Goal: Check status: Check status

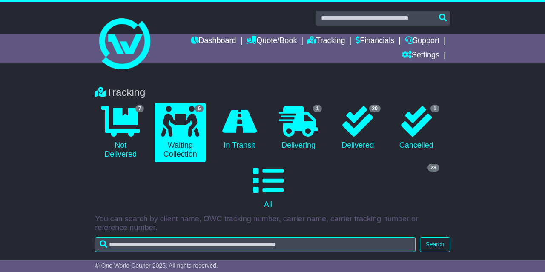
scroll to position [89, 0]
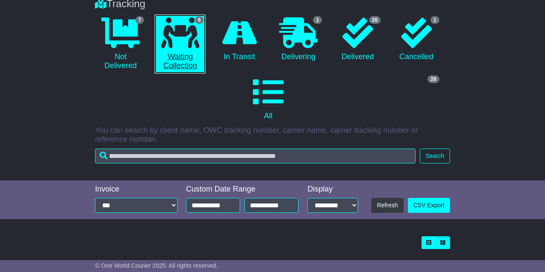
click at [180, 62] on link "6 Waiting Collection" at bounding box center [180, 43] width 51 height 59
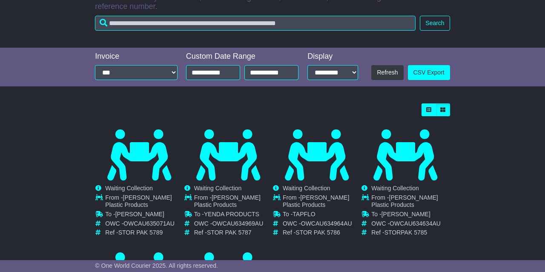
scroll to position [266, 0]
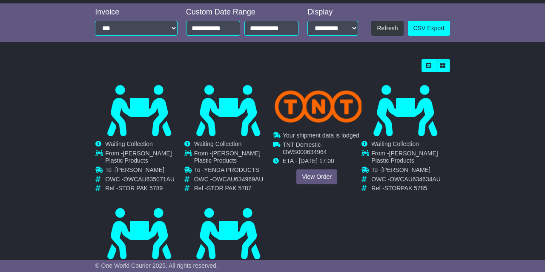
click at [313, 177] on div "Cancelled Waiting Collection In Transit ToBeCollected To - TAPFLO -" at bounding box center [317, 139] width 88 height 109
click at [315, 174] on link "View Order" at bounding box center [316, 176] width 41 height 15
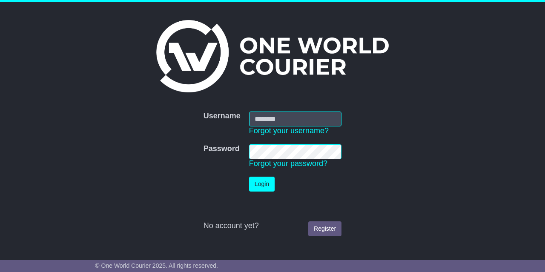
click at [287, 121] on input "Username" at bounding box center [295, 119] width 92 height 15
type input "**********"
click at [262, 184] on button "Login" at bounding box center [262, 184] width 26 height 15
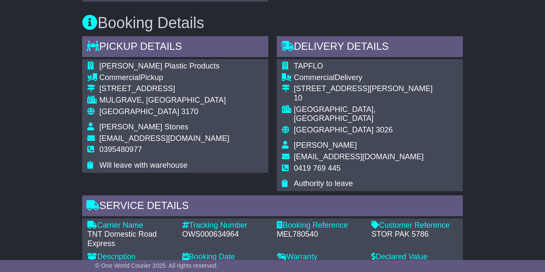
scroll to position [620, 0]
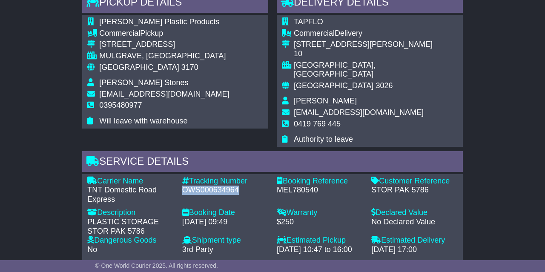
drag, startPoint x: 183, startPoint y: 182, endPoint x: 238, endPoint y: 182, distance: 54.1
click at [238, 186] on div "OWS000634964" at bounding box center [225, 190] width 86 height 9
copy div "OWS000634964"
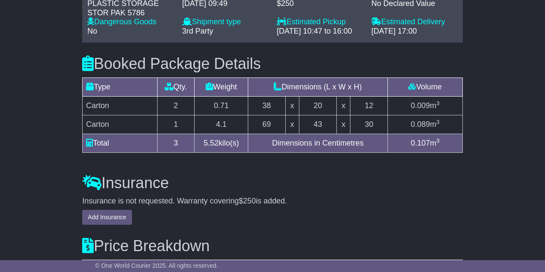
scroll to position [528, 0]
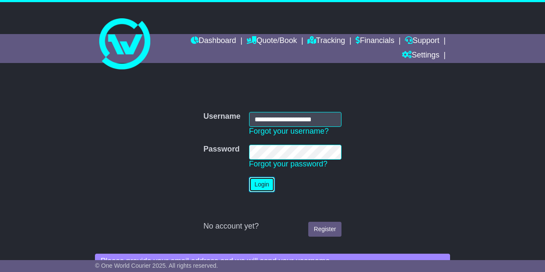
click at [257, 189] on button "Login" at bounding box center [262, 184] width 26 height 15
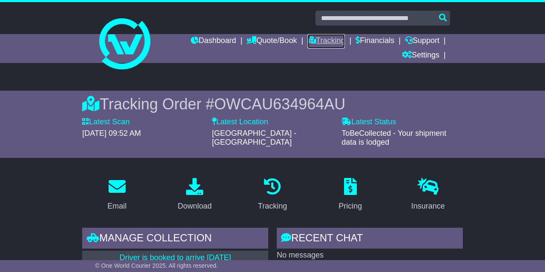
click at [317, 37] on link "Tracking" at bounding box center [325, 41] width 37 height 14
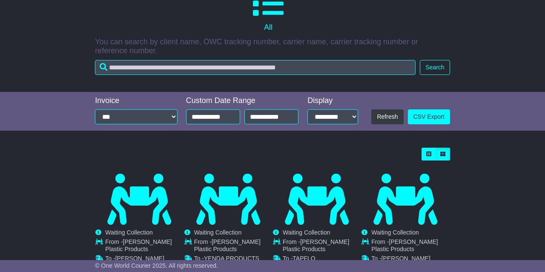
scroll to position [310, 0]
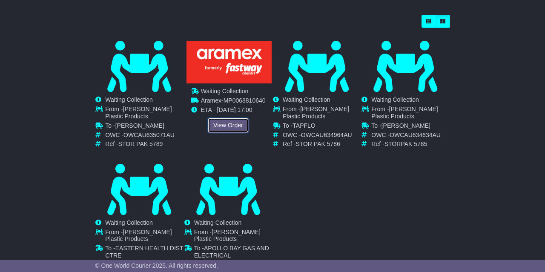
click at [232, 124] on link "View Order" at bounding box center [228, 125] width 41 height 15
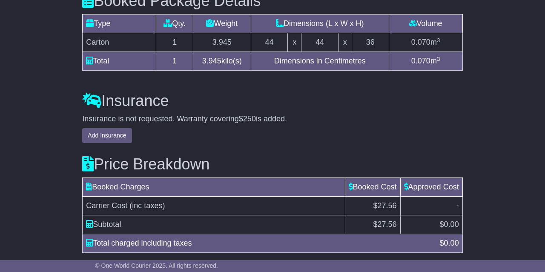
scroll to position [612, 0]
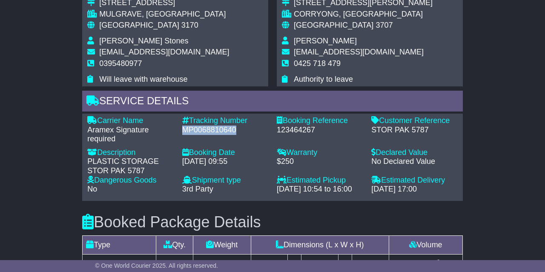
drag, startPoint x: 184, startPoint y: 137, endPoint x: 234, endPoint y: 135, distance: 49.8
click at [234, 135] on div "MP0068810640" at bounding box center [225, 130] width 86 height 9
copy div "MP0068810640"
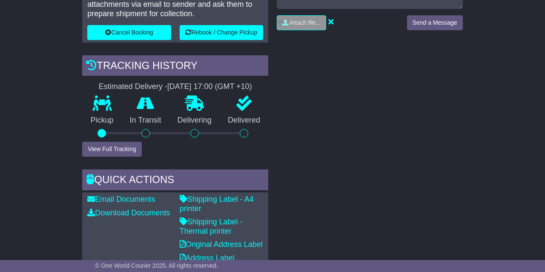
scroll to position [214, 0]
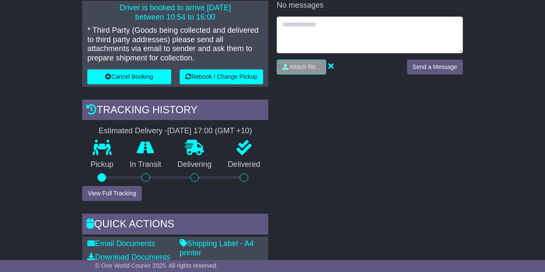
click at [306, 27] on textarea at bounding box center [370, 35] width 186 height 37
type textarea "****"
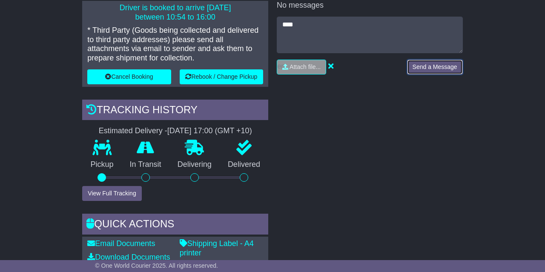
click at [439, 65] on button "Send a Message" at bounding box center [435, 67] width 56 height 15
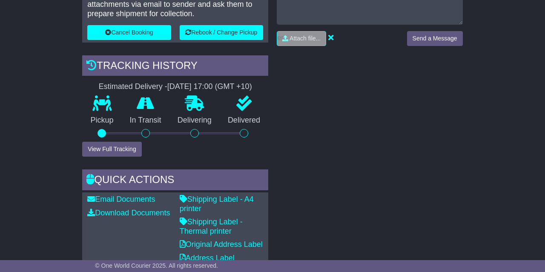
scroll to position [37, 0]
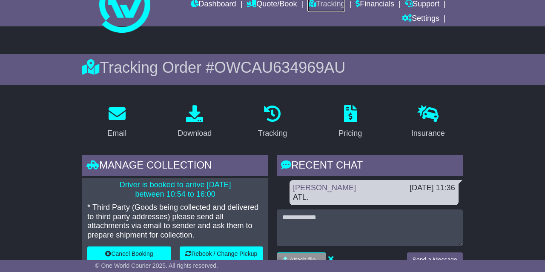
click at [323, 5] on link "Tracking" at bounding box center [325, 4] width 37 height 14
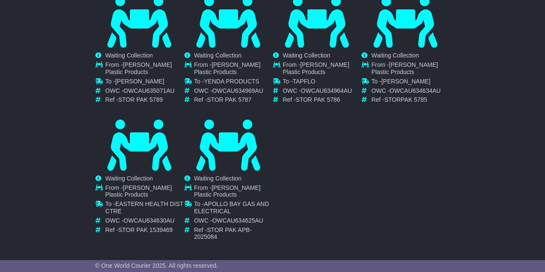
scroll to position [358, 0]
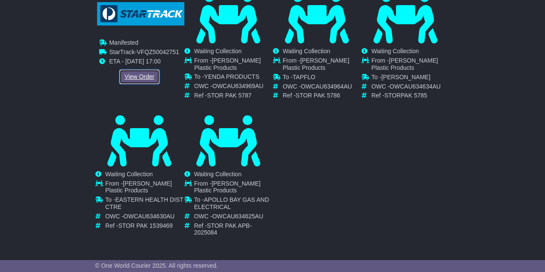
click at [143, 77] on link "View Order" at bounding box center [139, 76] width 41 height 15
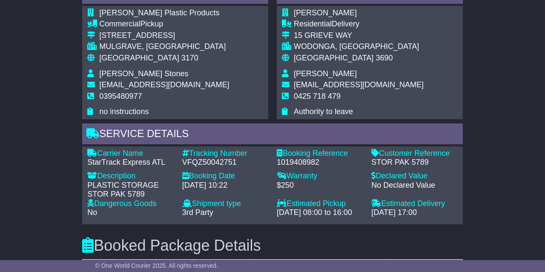
scroll to position [664, 0]
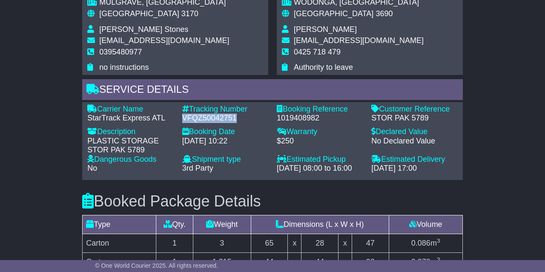
drag, startPoint x: 183, startPoint y: 126, endPoint x: 238, endPoint y: 128, distance: 55.0
click at [238, 123] on div "VFQZ50042751" at bounding box center [225, 118] width 86 height 9
copy div "VFQZ50042751"
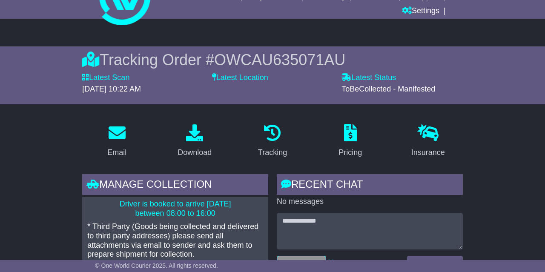
scroll to position [0, 0]
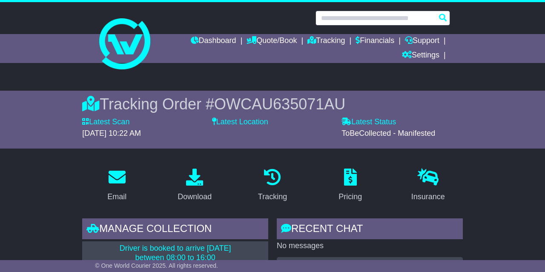
click at [340, 16] on input "text" at bounding box center [382, 18] width 135 height 15
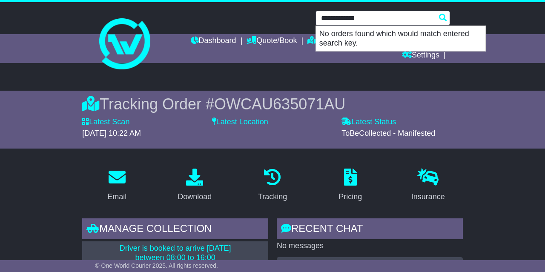
type input "**********"
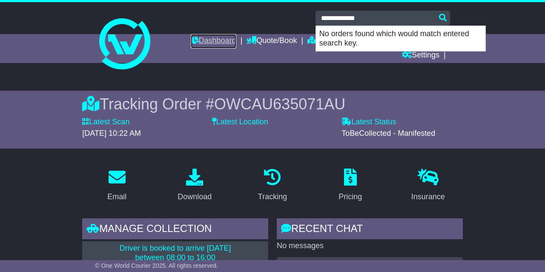
click at [204, 40] on link "Dashboard" at bounding box center [214, 41] width 46 height 14
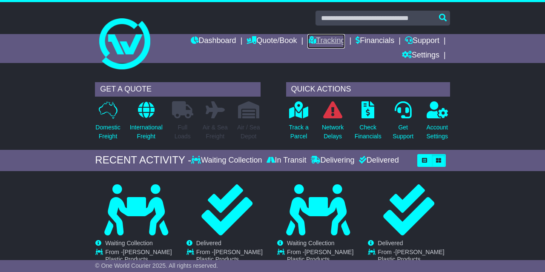
click at [323, 40] on link "Tracking" at bounding box center [325, 41] width 37 height 14
